Goal: Information Seeking & Learning: Learn about a topic

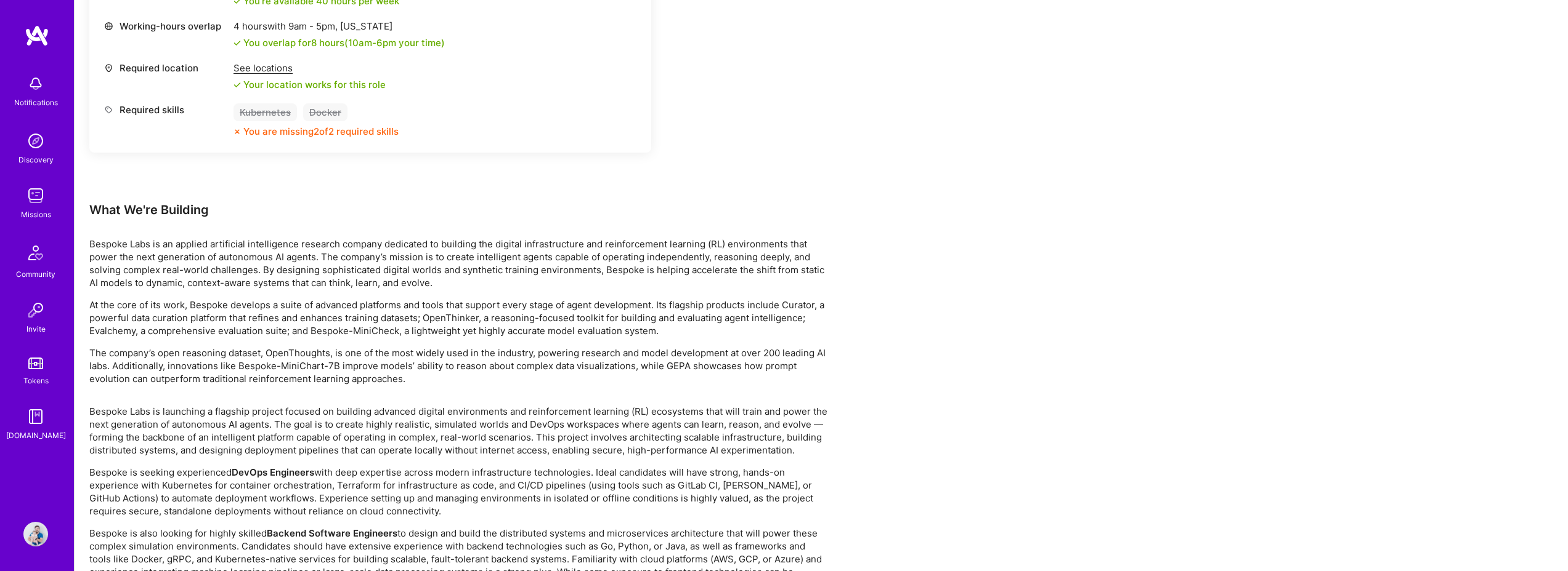
scroll to position [948, 0]
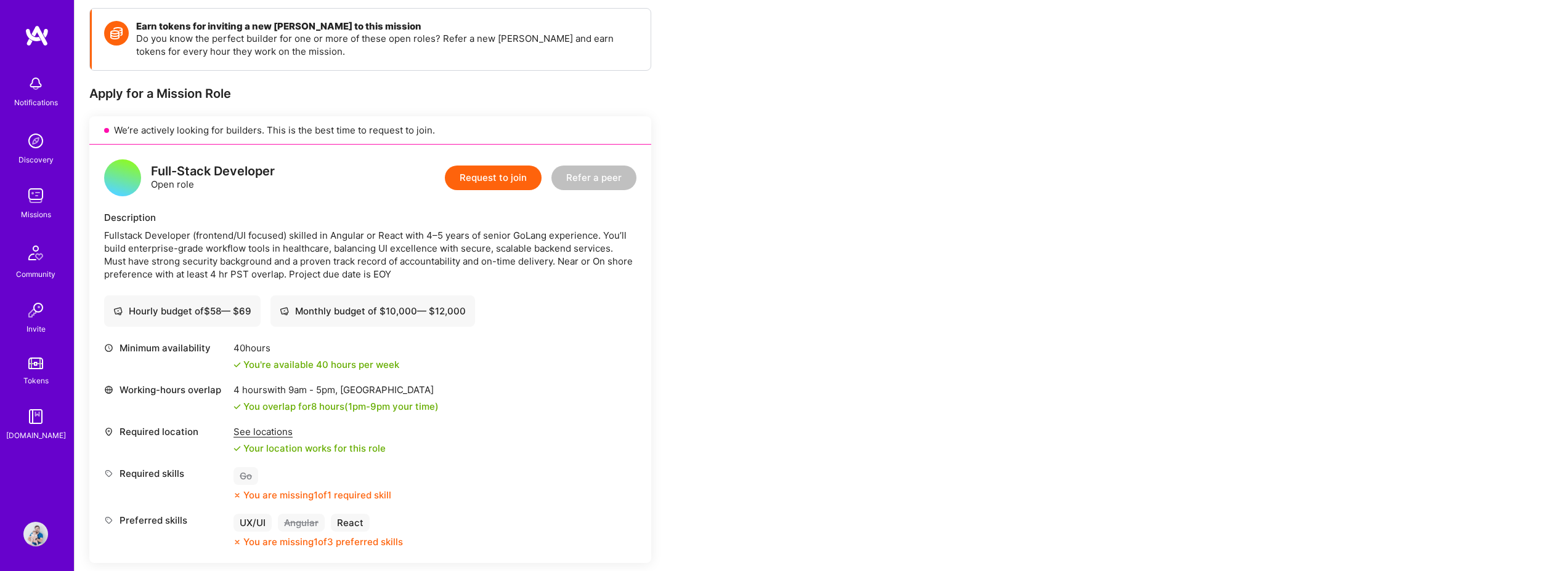
scroll to position [172, 0]
